Goal: Task Accomplishment & Management: Use online tool/utility

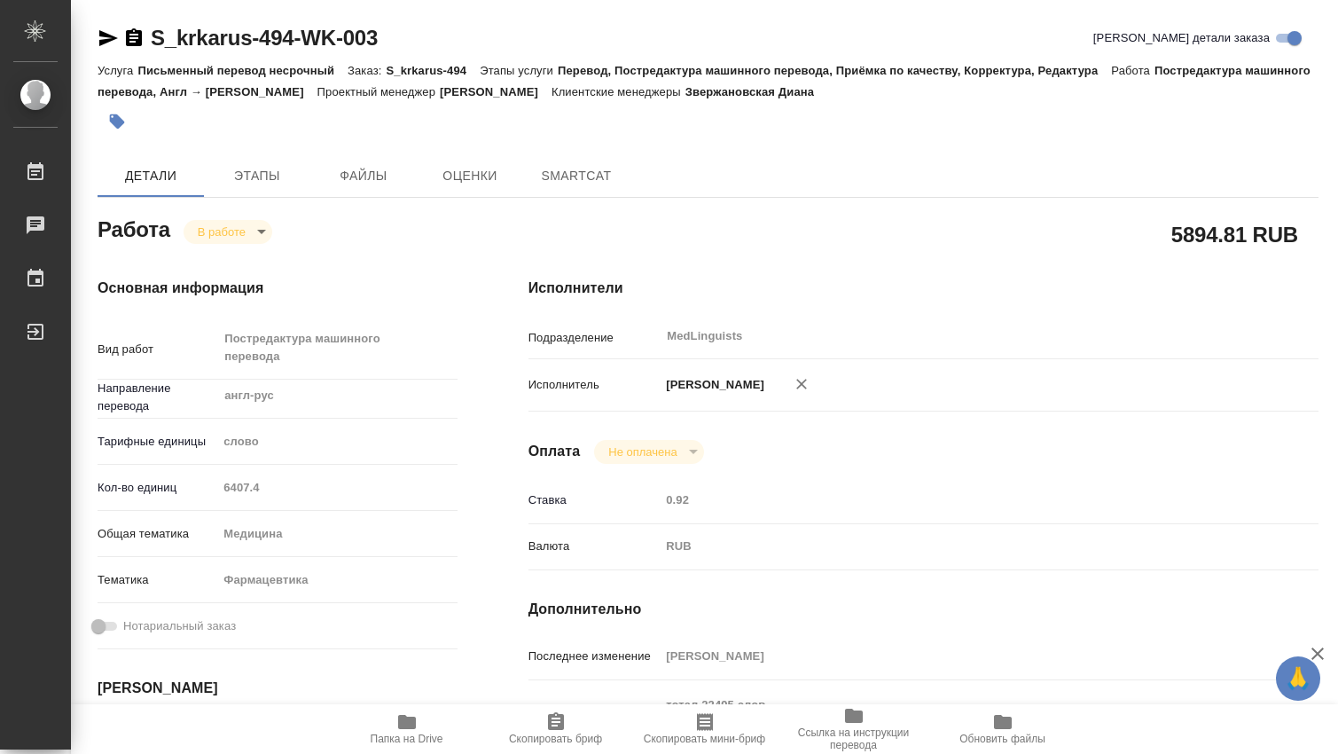
type textarea "x"
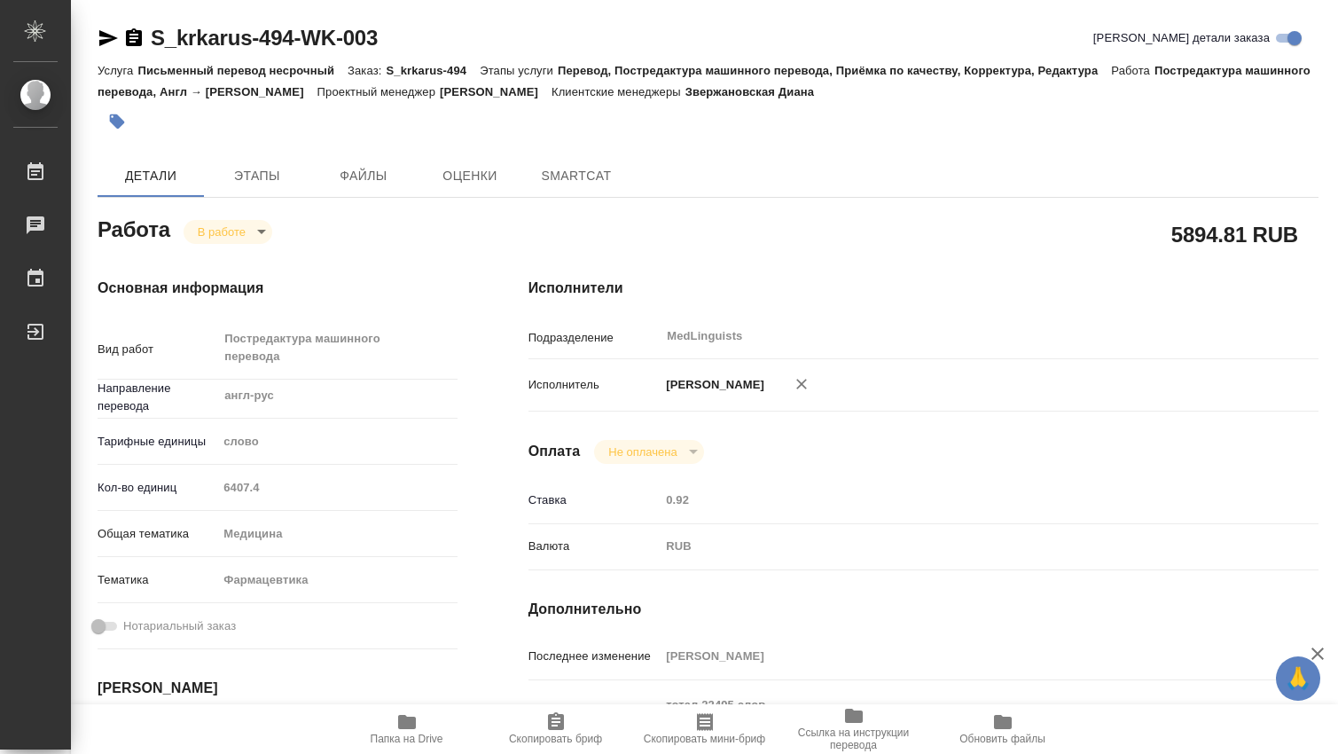
type textarea "x"
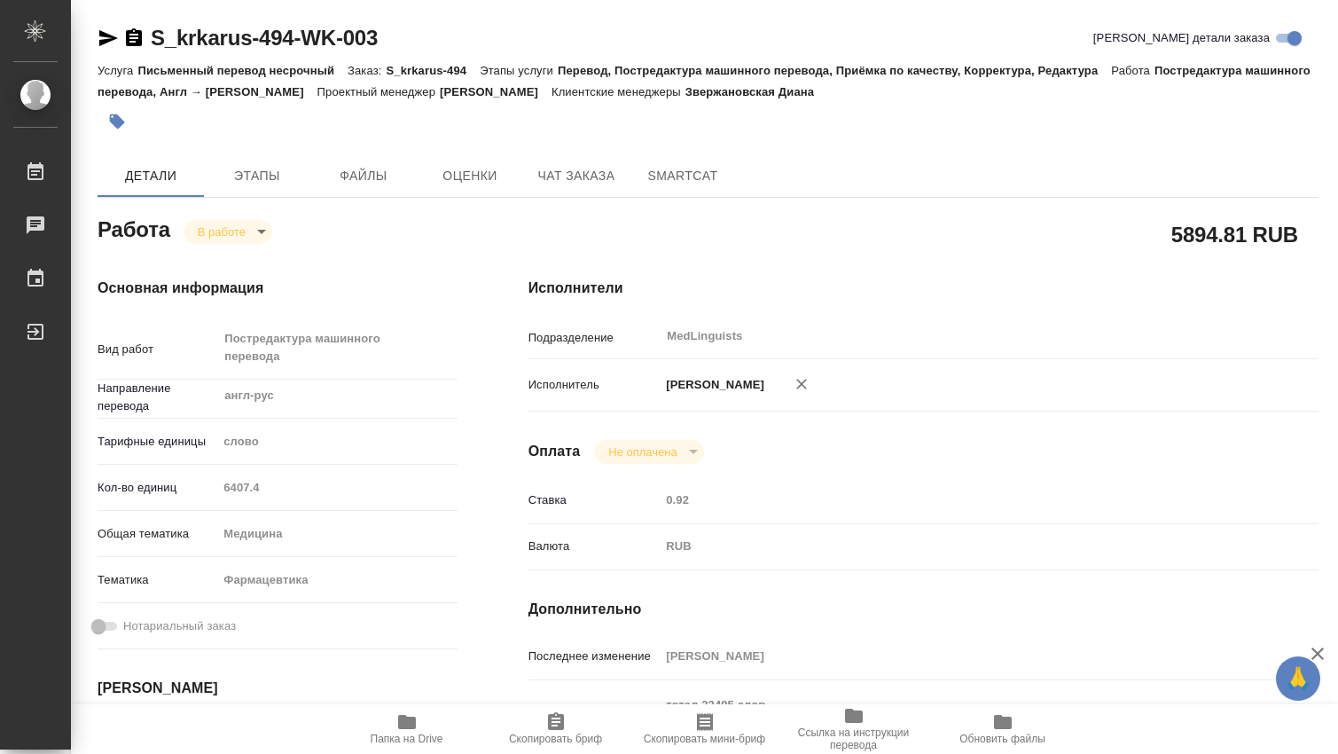
type textarea "x"
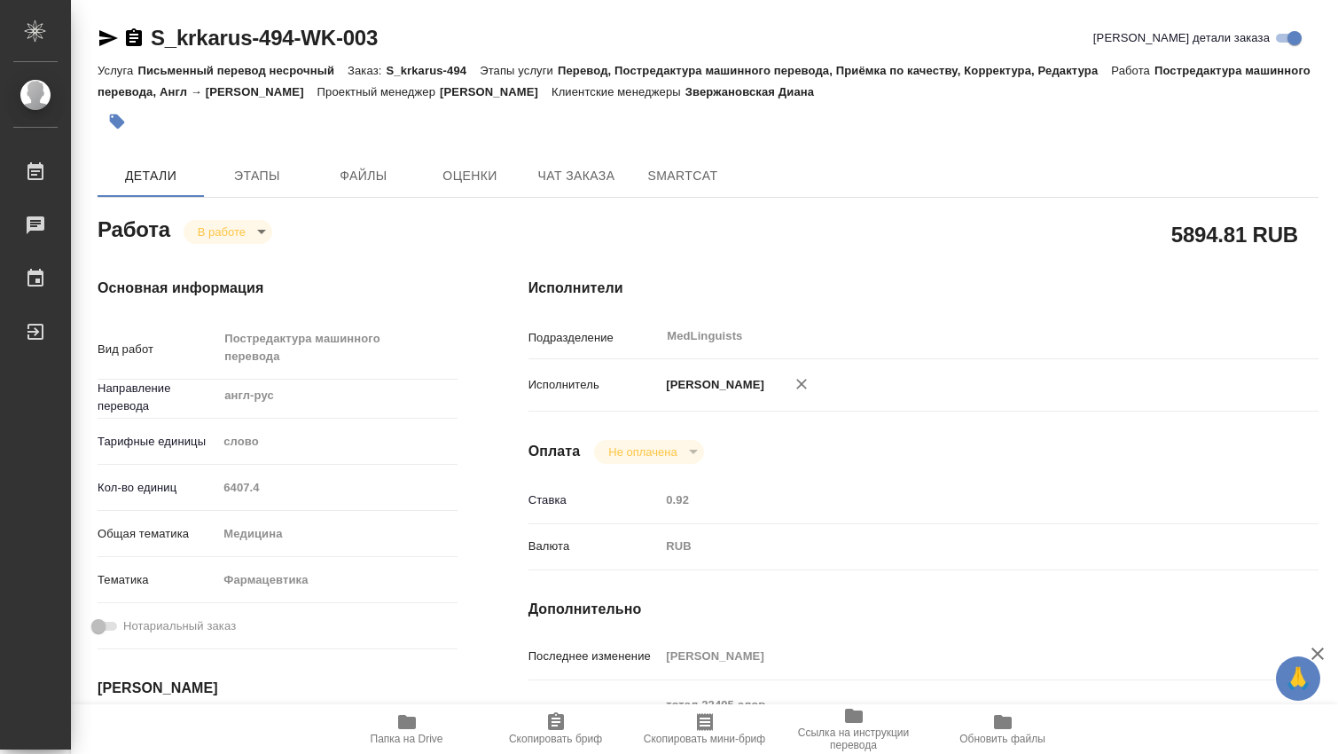
type textarea "x"
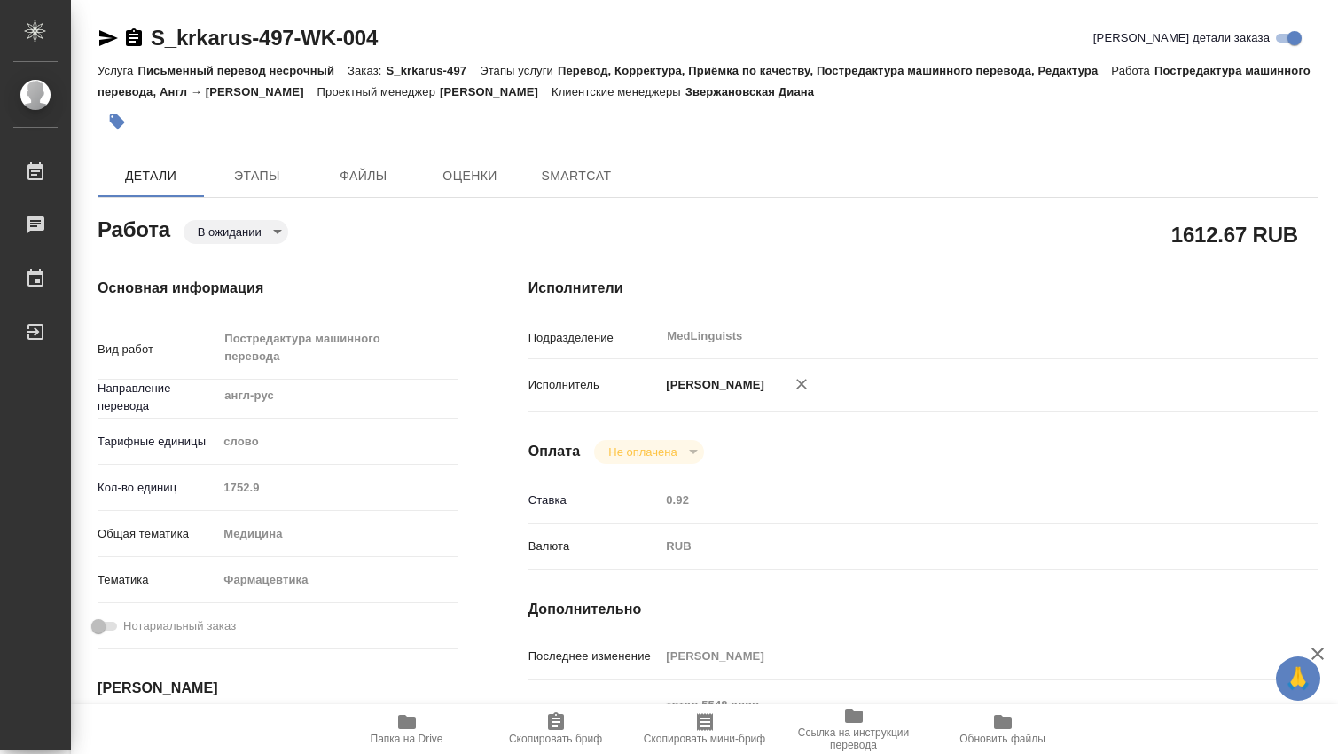
type textarea "x"
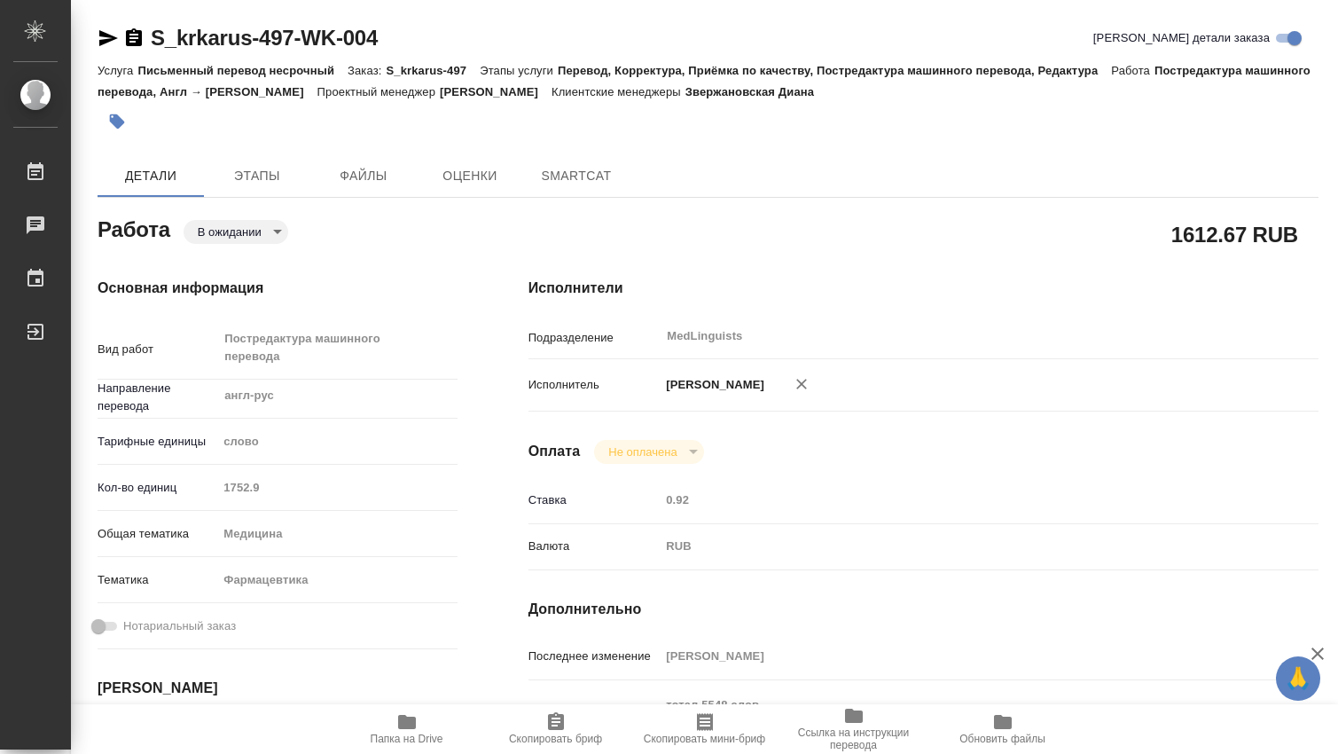
type textarea "x"
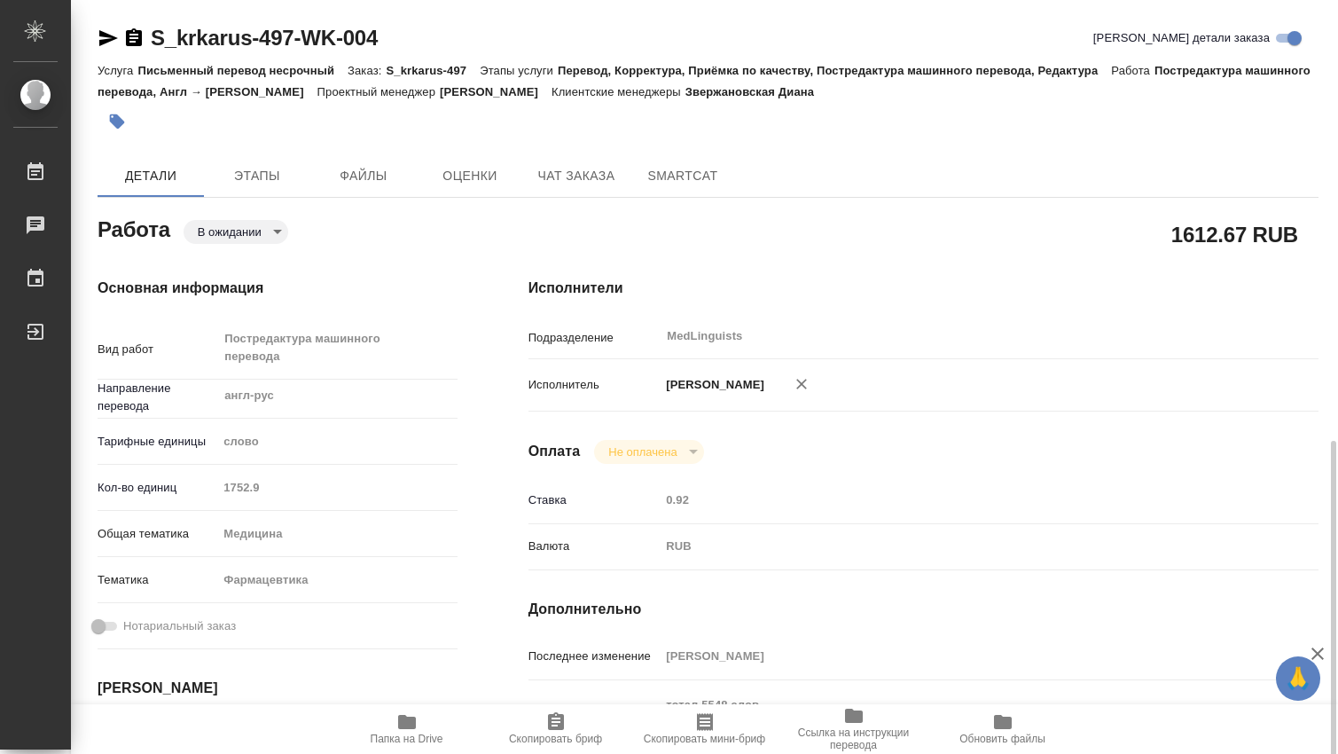
scroll to position [295, 0]
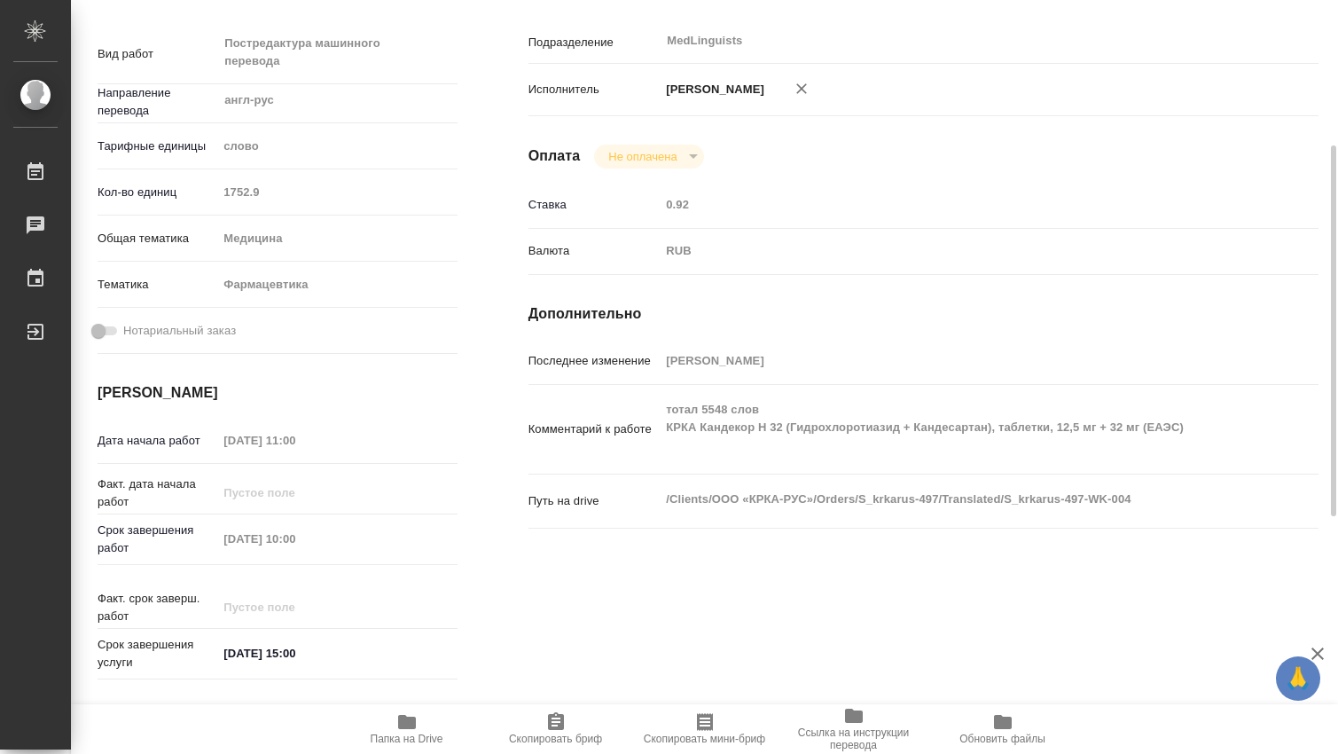
type textarea "x"
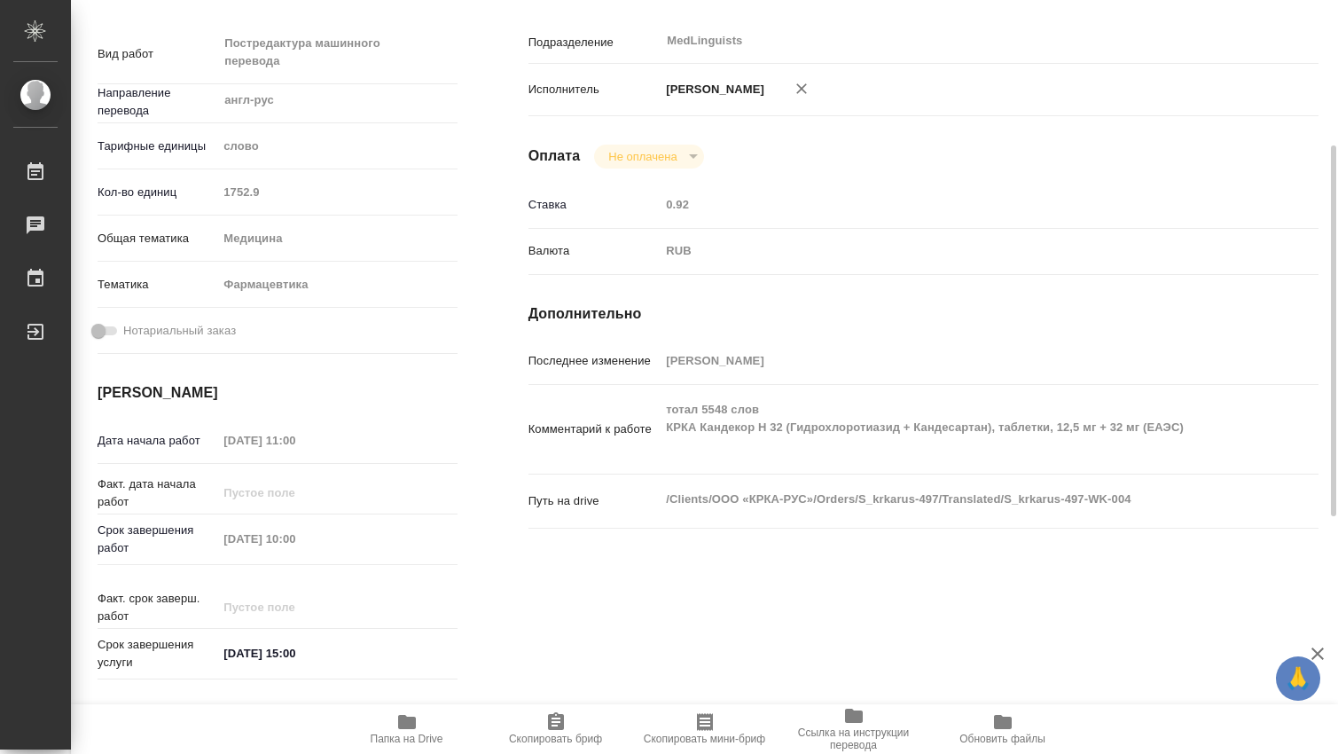
type textarea "x"
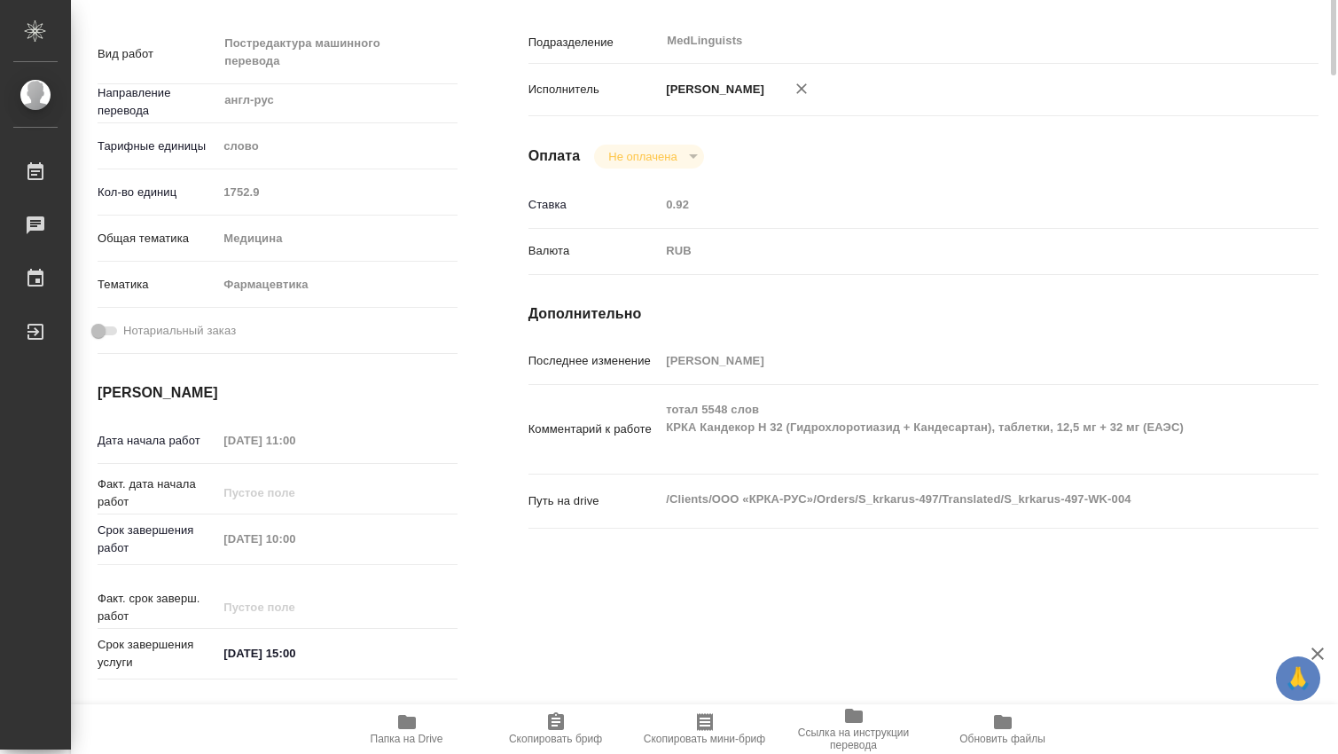
scroll to position [0, 0]
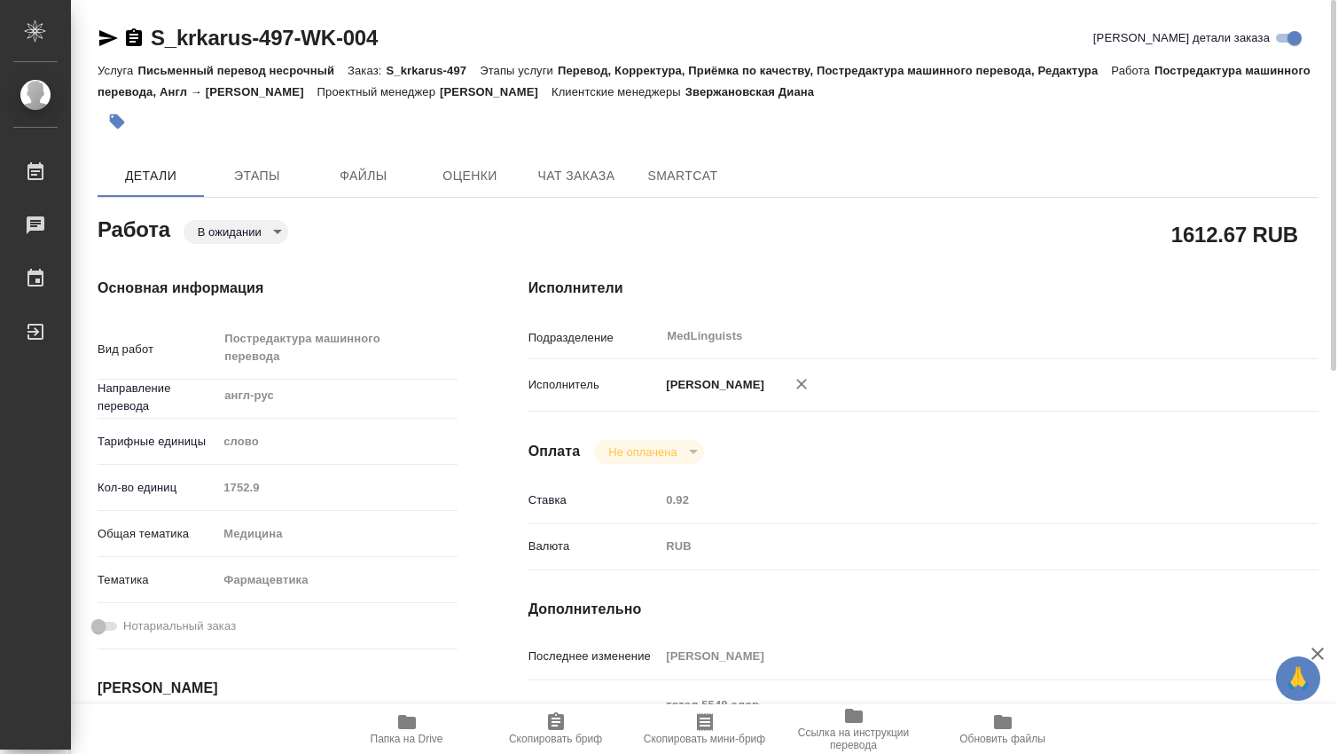
click at [273, 232] on body "🙏 .cls-1 fill:#fff; AWATERA [PERSON_NAME] 0 Чаты График Выйти S_krkarus-497-WK-…" at bounding box center [669, 377] width 1338 height 754
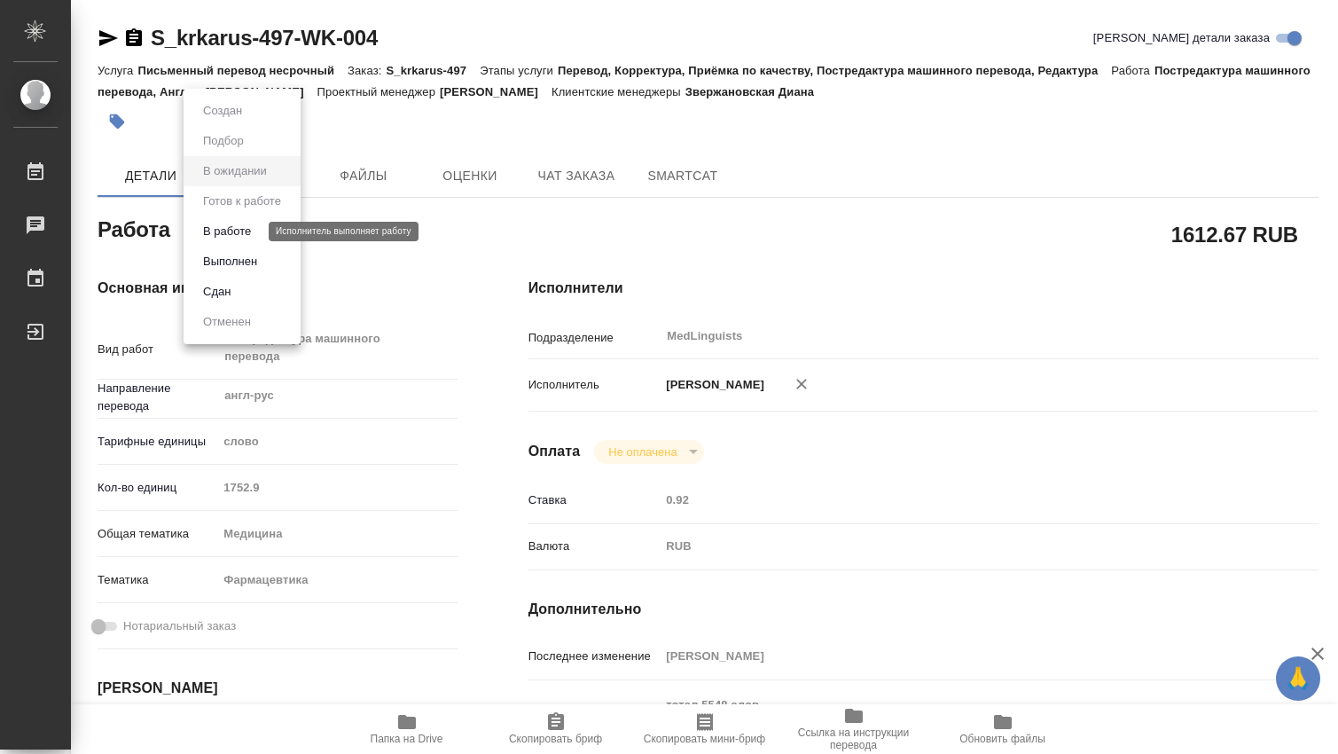
click at [255, 240] on button "В работе" at bounding box center [227, 232] width 59 height 20
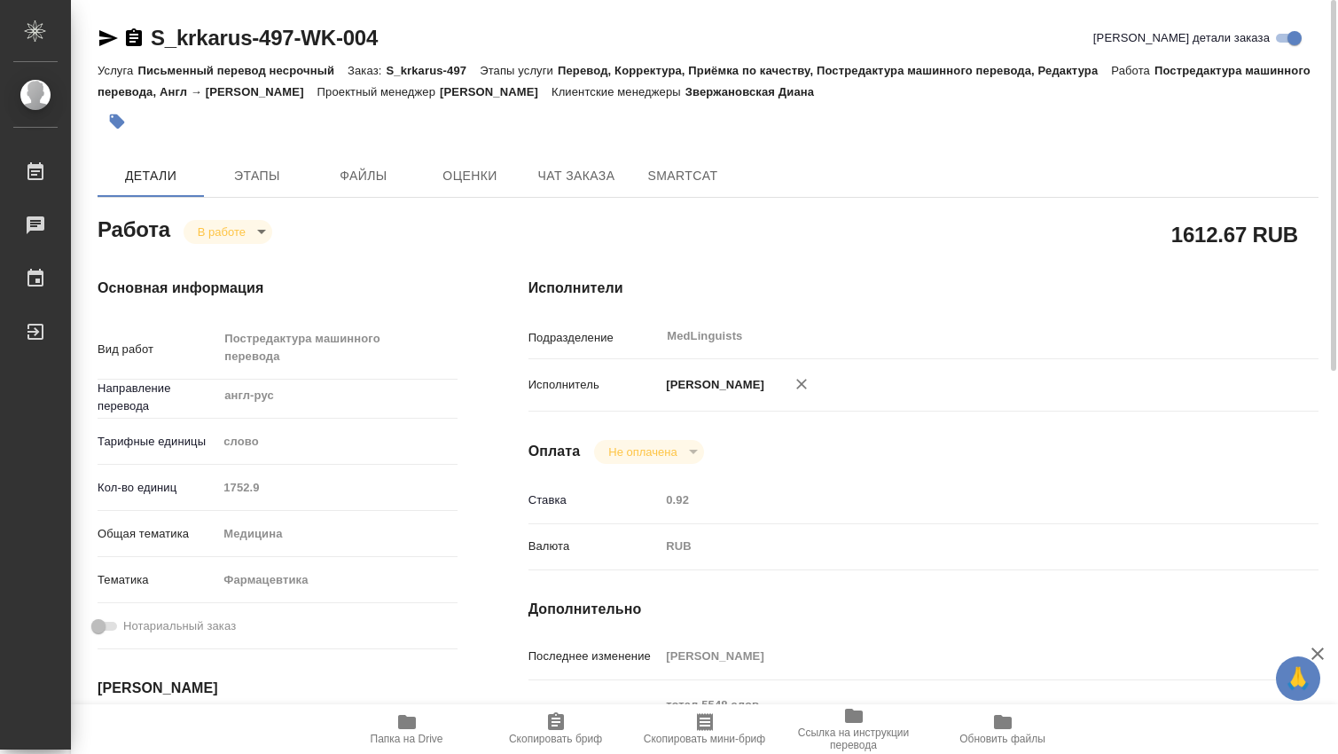
type textarea "x"
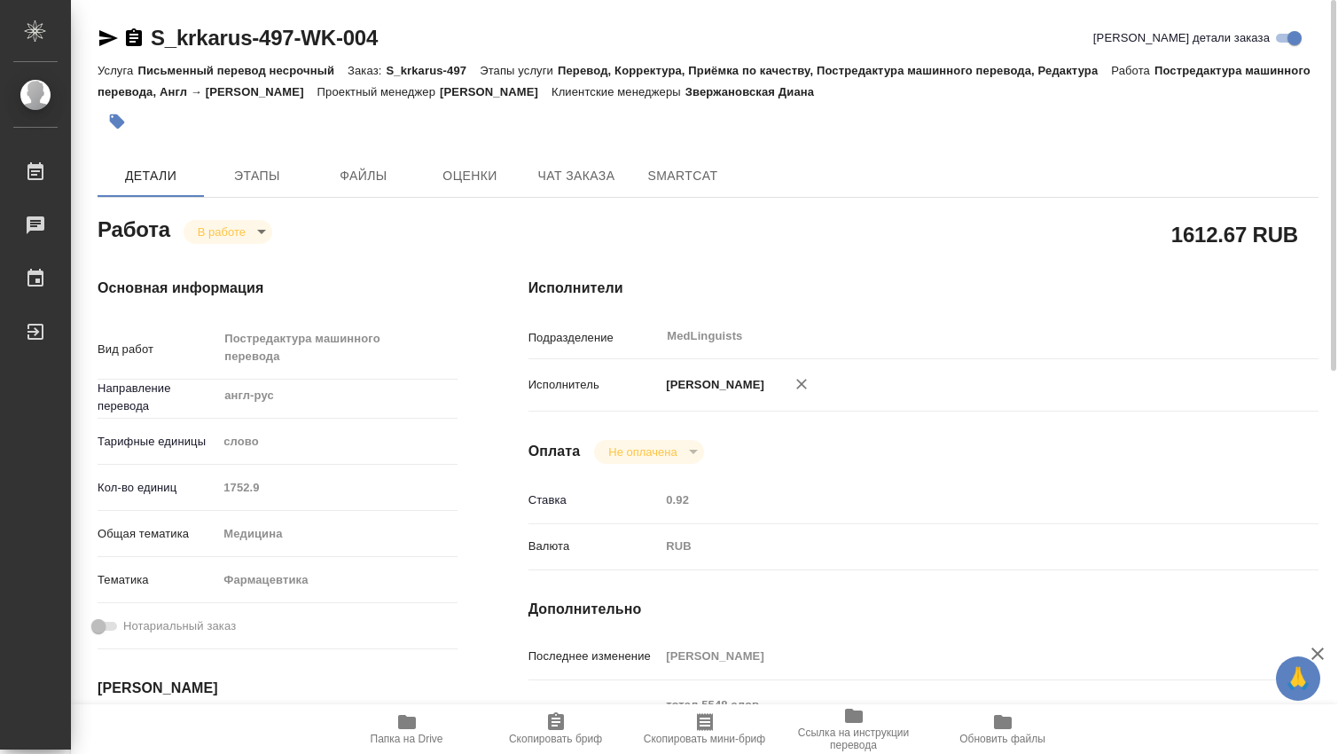
type textarea "x"
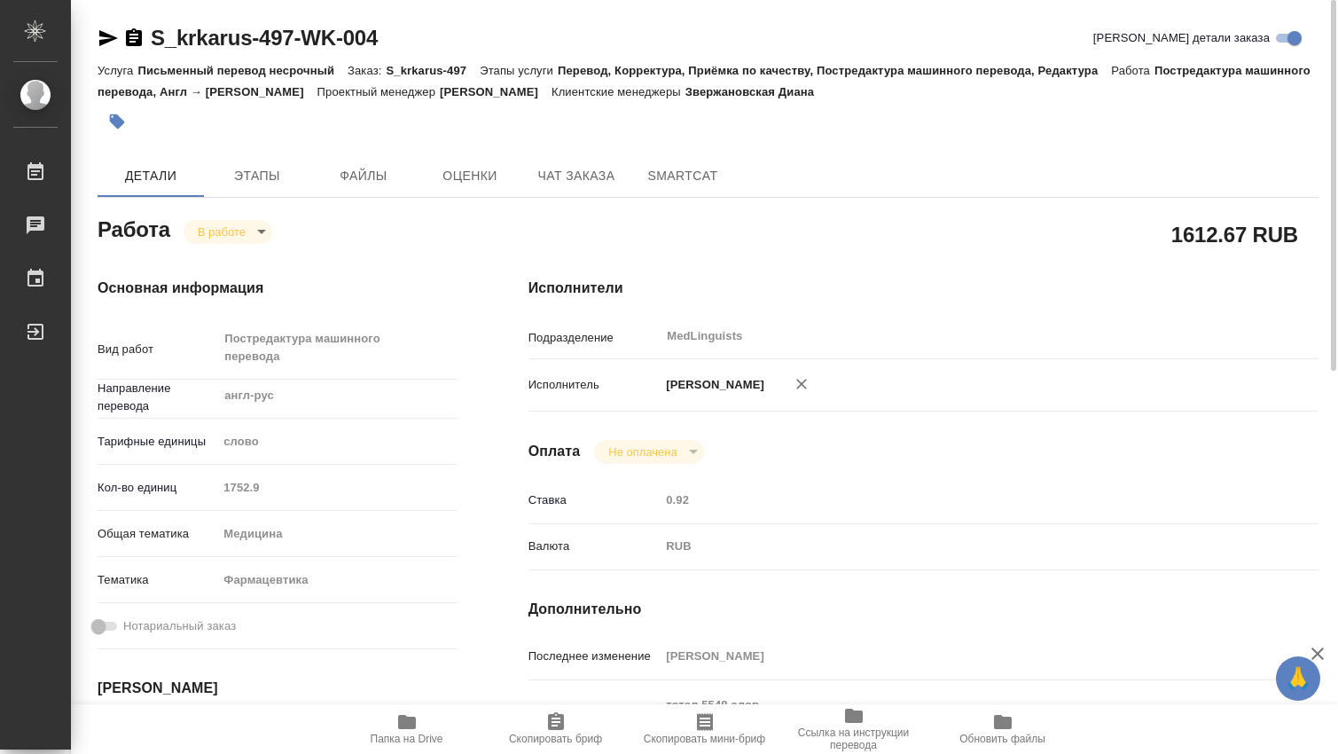
type textarea "x"
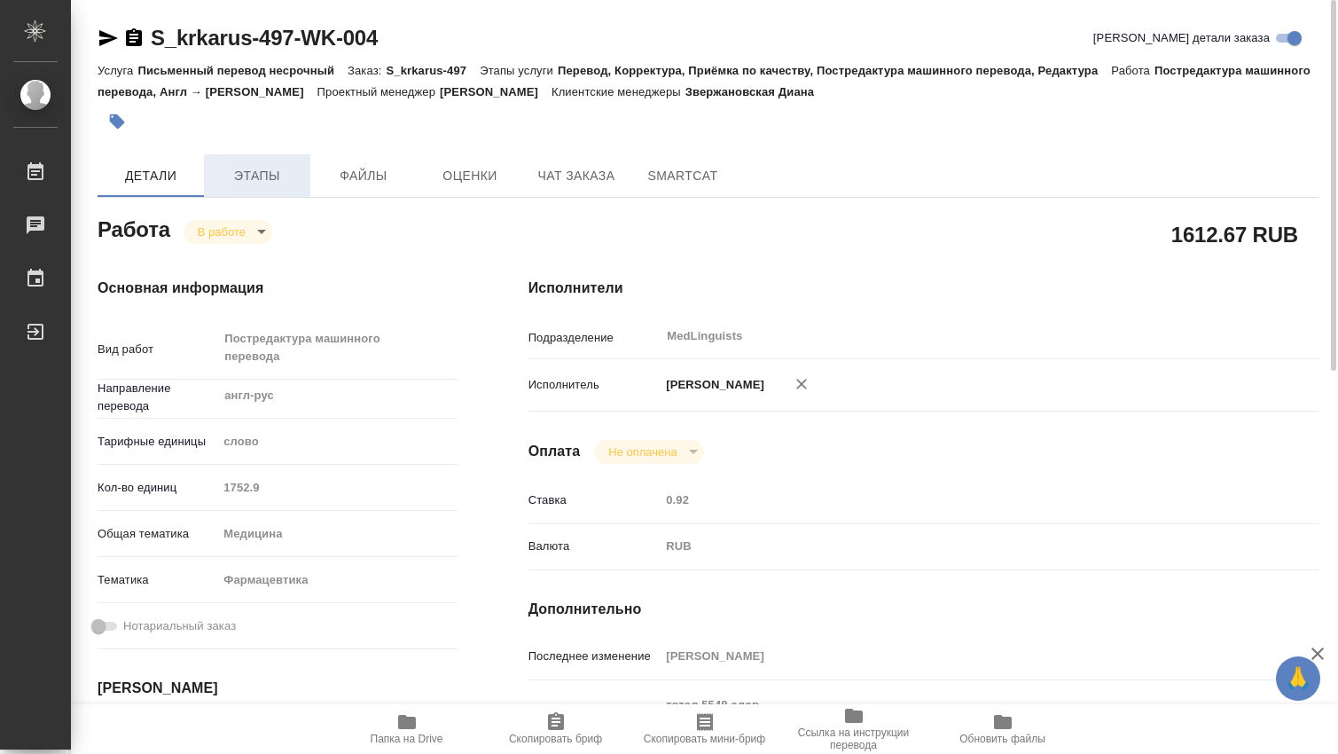
click at [281, 178] on span "Этапы" at bounding box center [257, 176] width 85 height 22
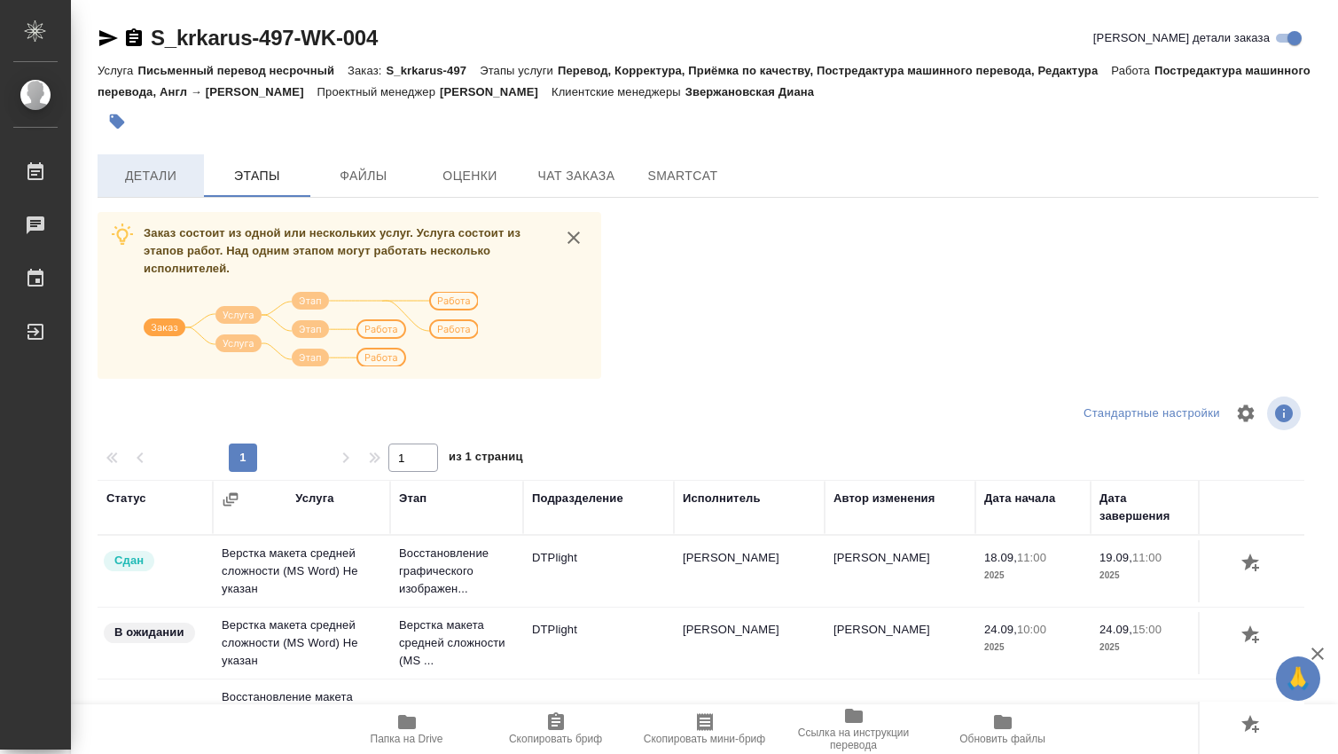
click at [140, 177] on span "Детали" at bounding box center [150, 176] width 85 height 22
click at [143, 191] on button "Детали" at bounding box center [151, 175] width 106 height 43
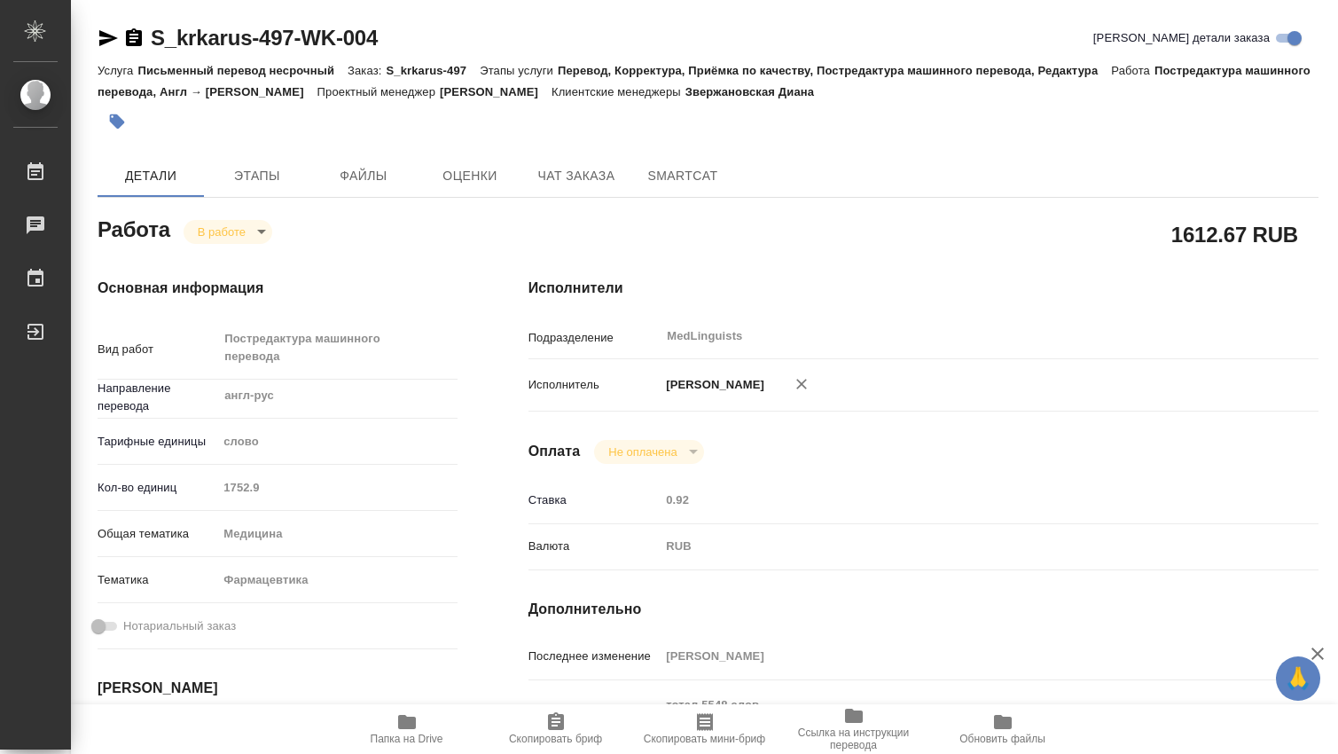
type textarea "x"
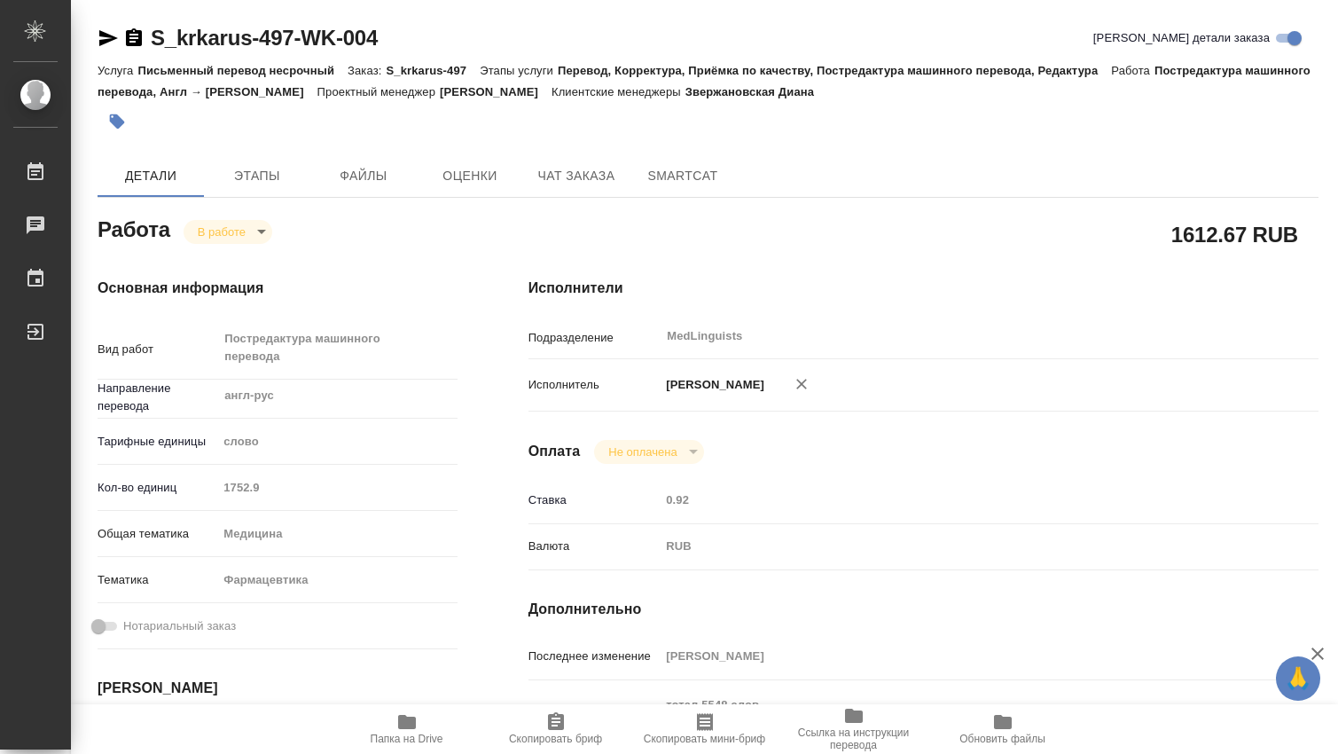
type textarea "x"
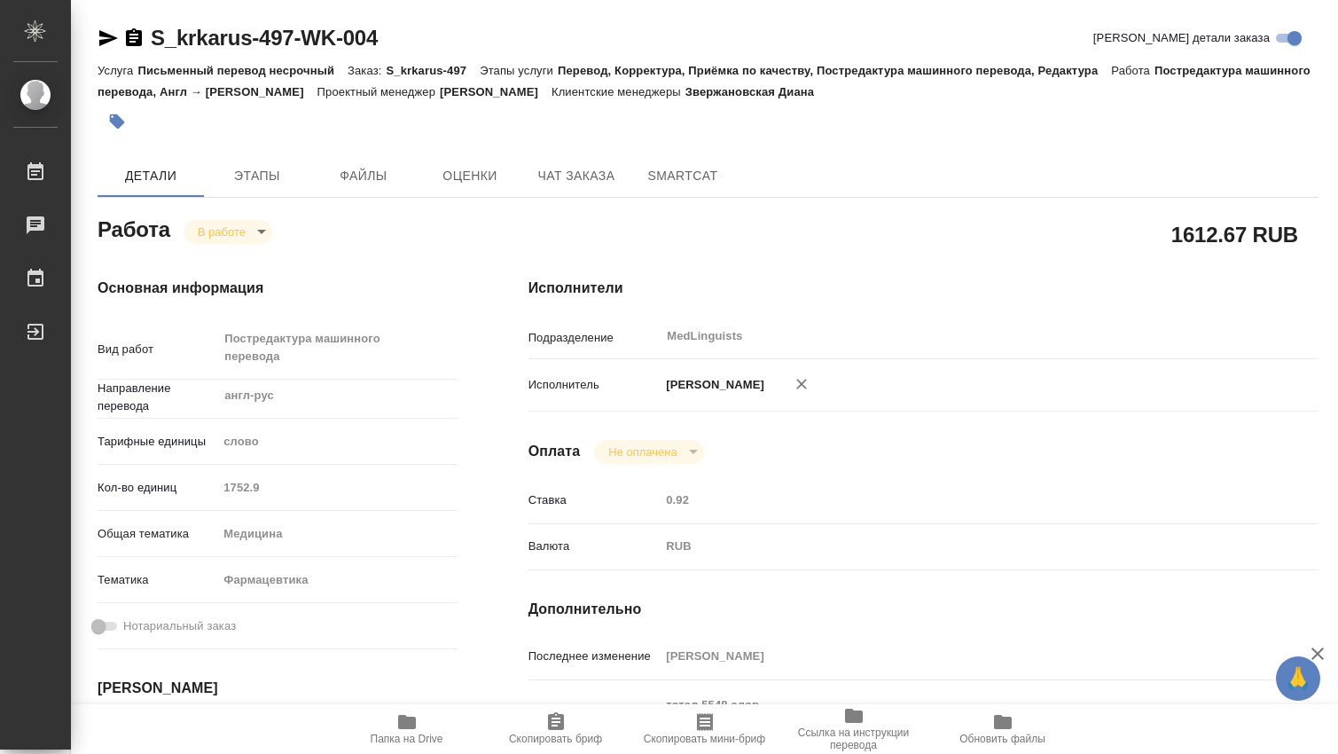
type textarea "x"
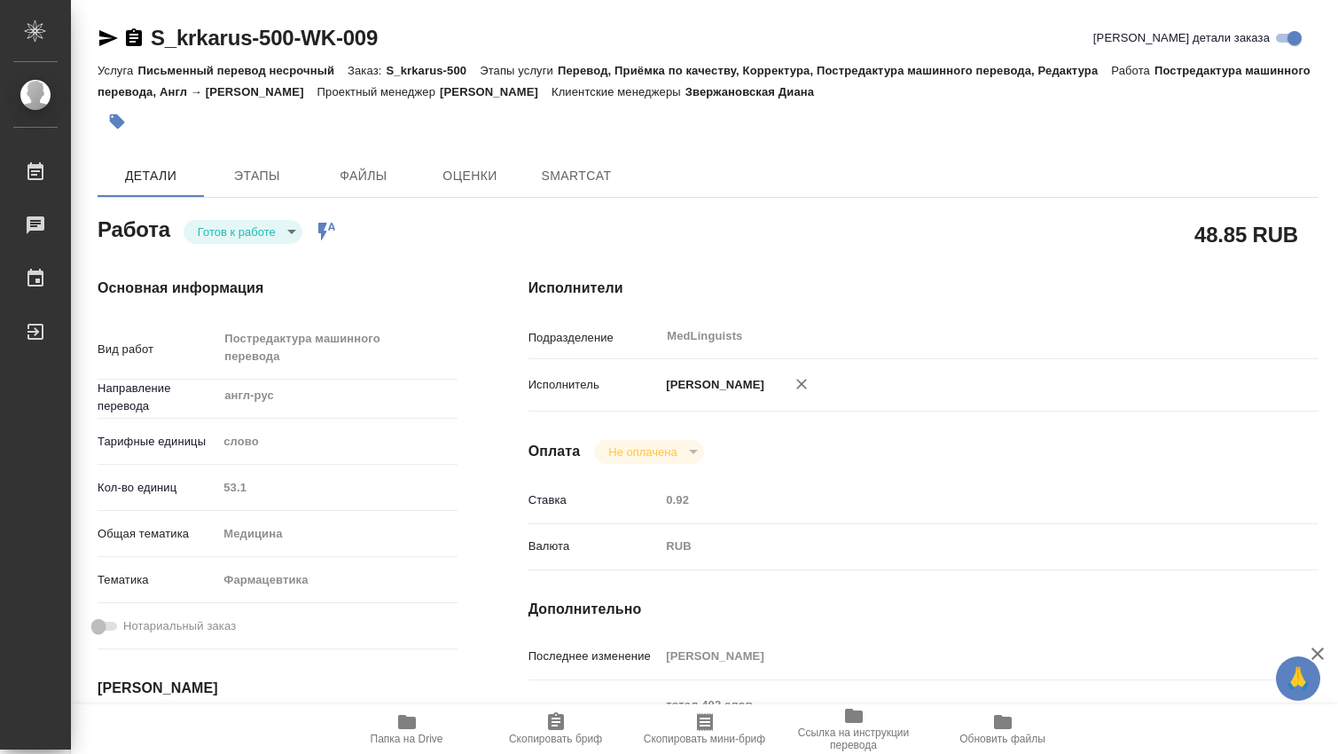
type textarea "x"
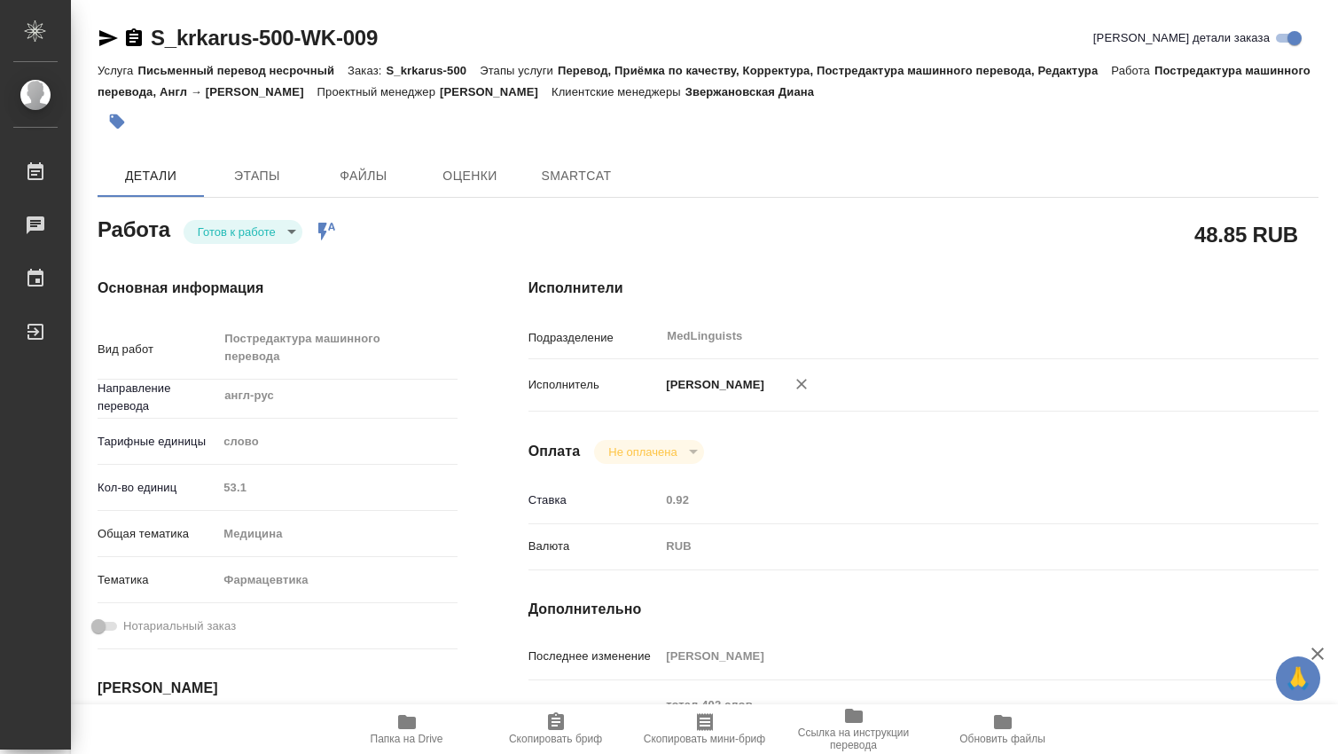
type textarea "x"
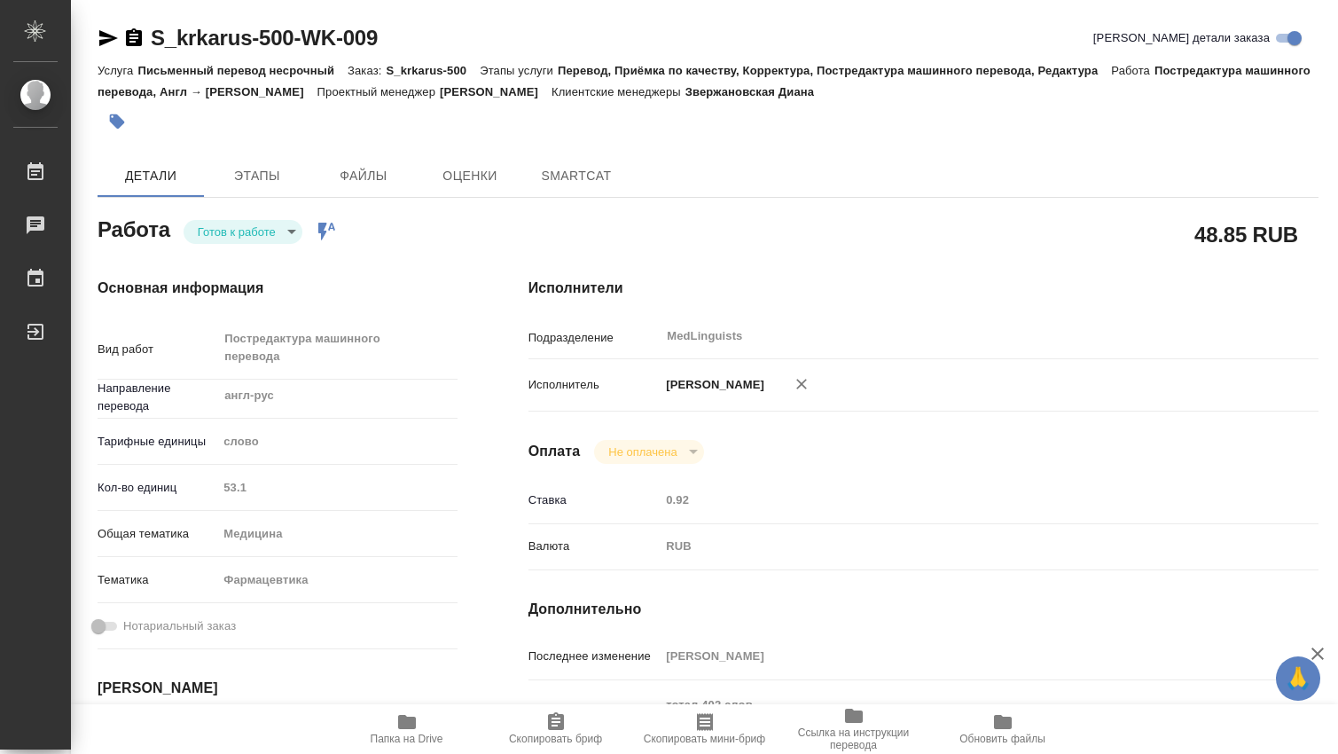
type textarea "x"
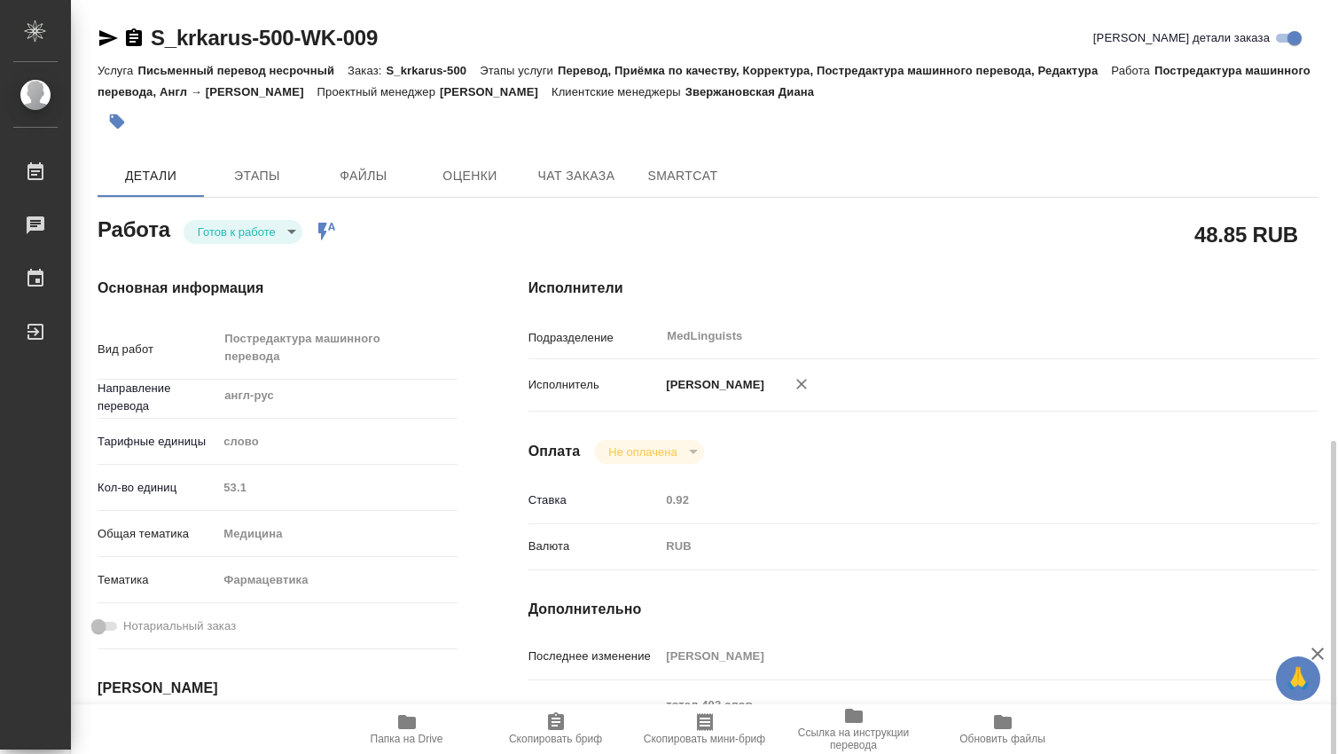
scroll to position [295, 0]
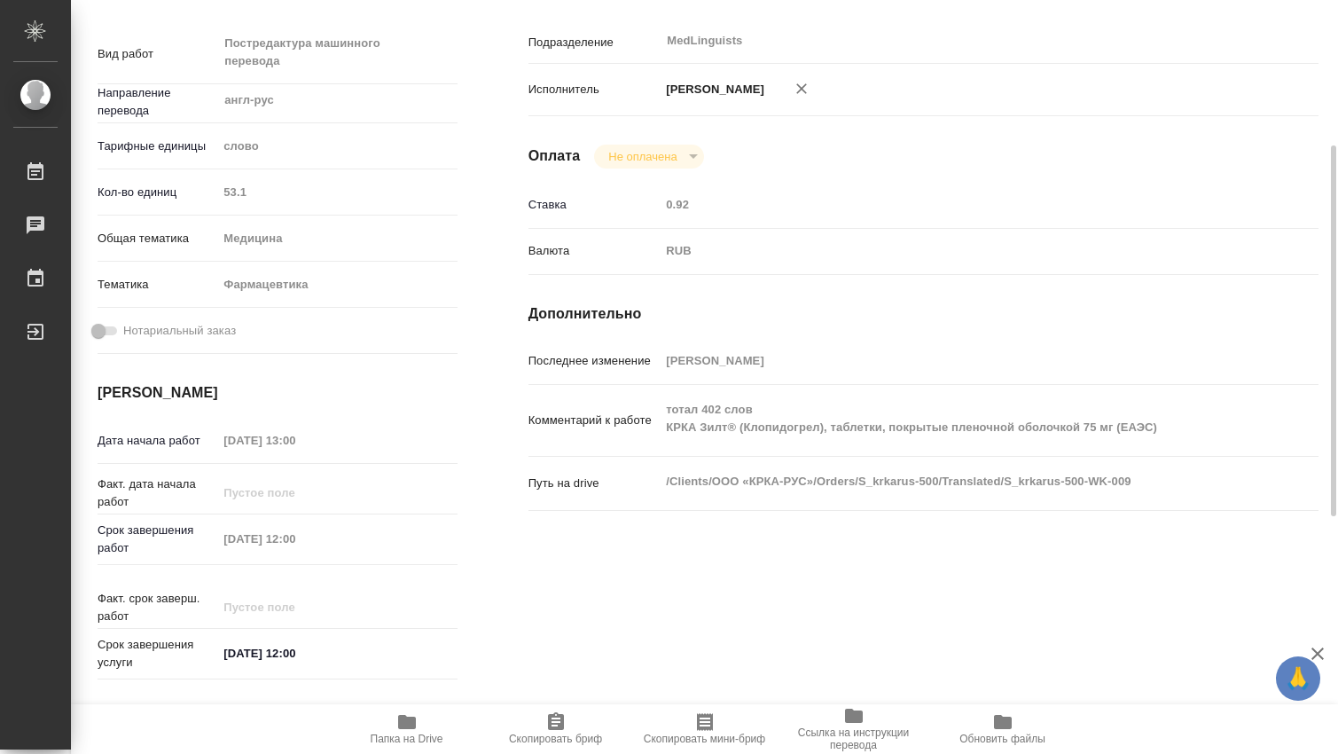
type textarea "x"
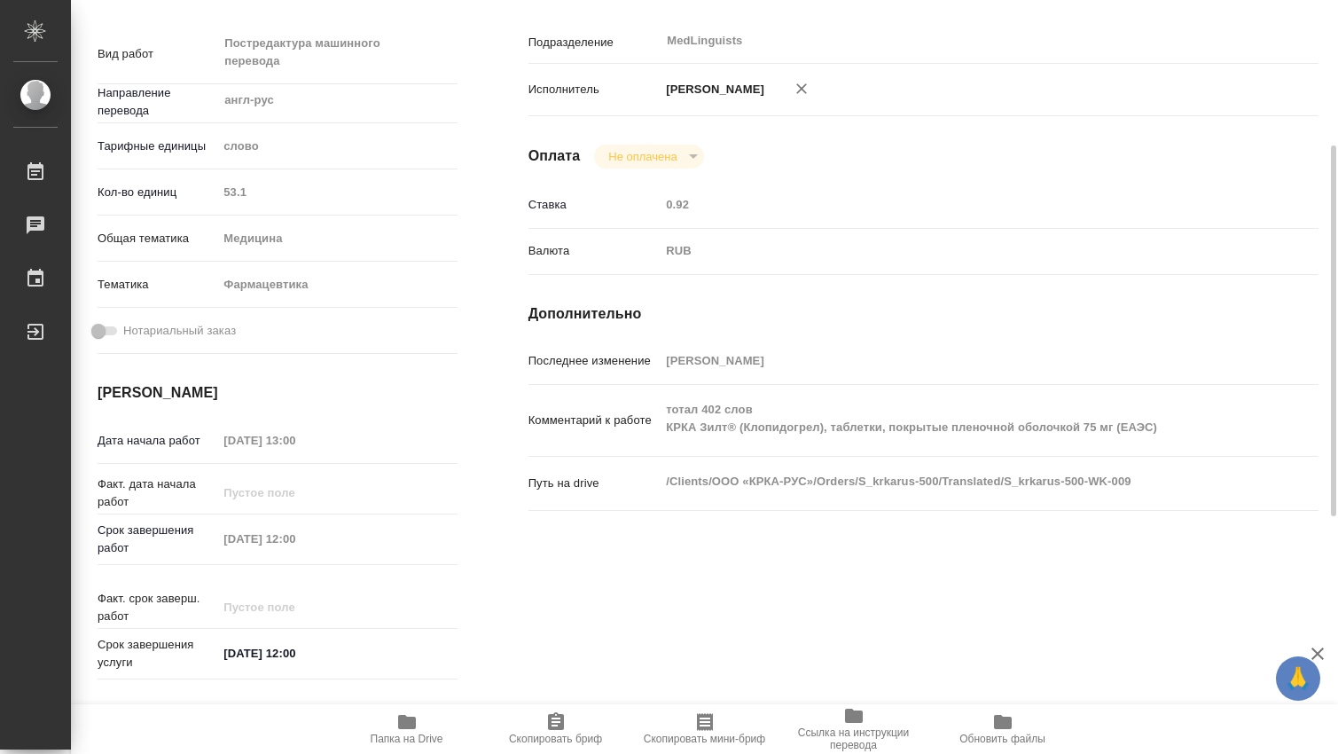
type textarea "x"
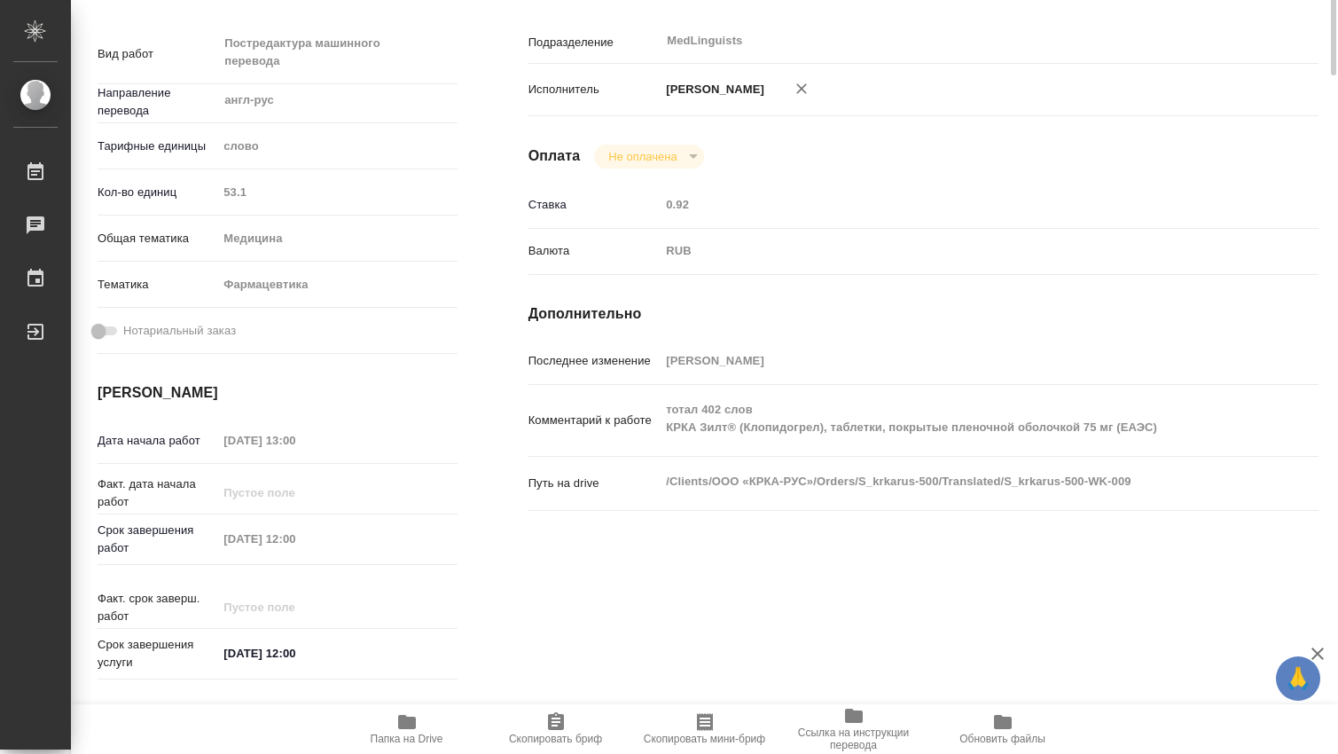
scroll to position [0, 0]
